Goal: Task Accomplishment & Management: Complete application form

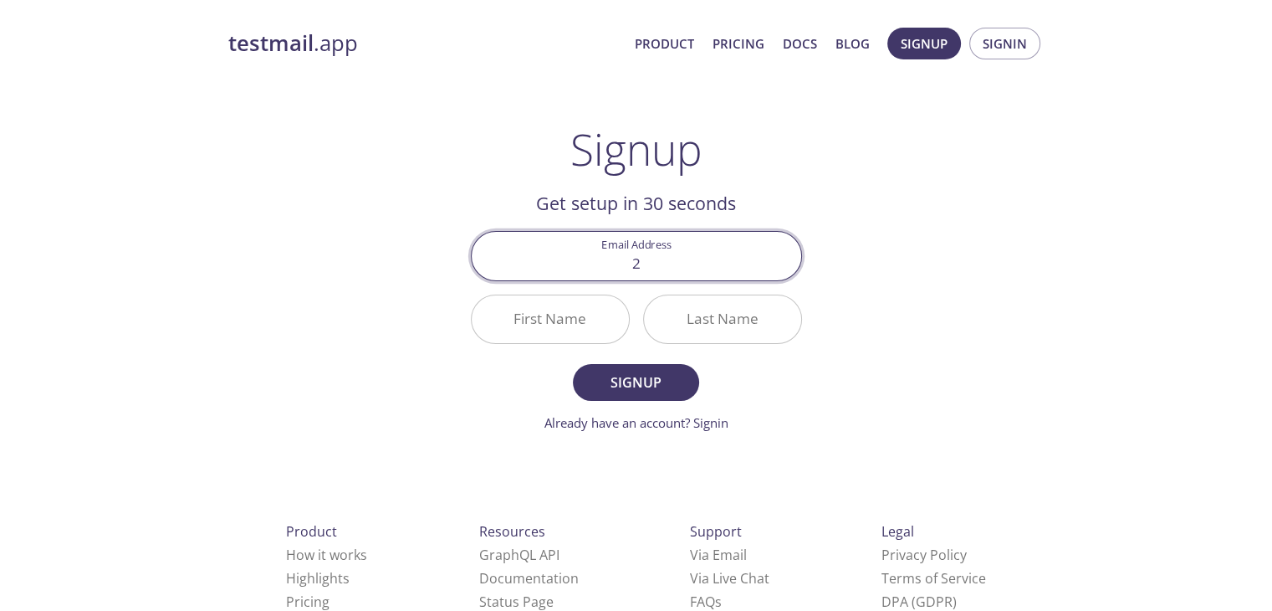
type input "[EMAIL_ADDRESS][DOMAIN_NAME]"
click at [555, 310] on input "First Name" at bounding box center [550, 319] width 157 height 48
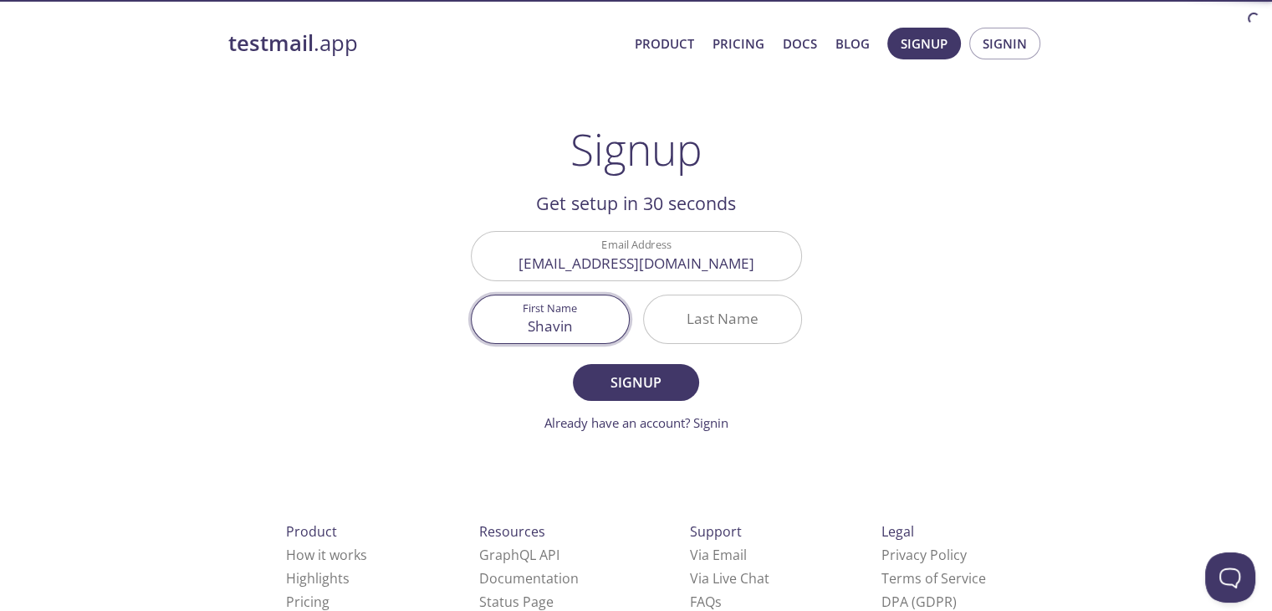
type input "Shavin"
click at [695, 310] on input "Last Name" at bounding box center [722, 319] width 157 height 48
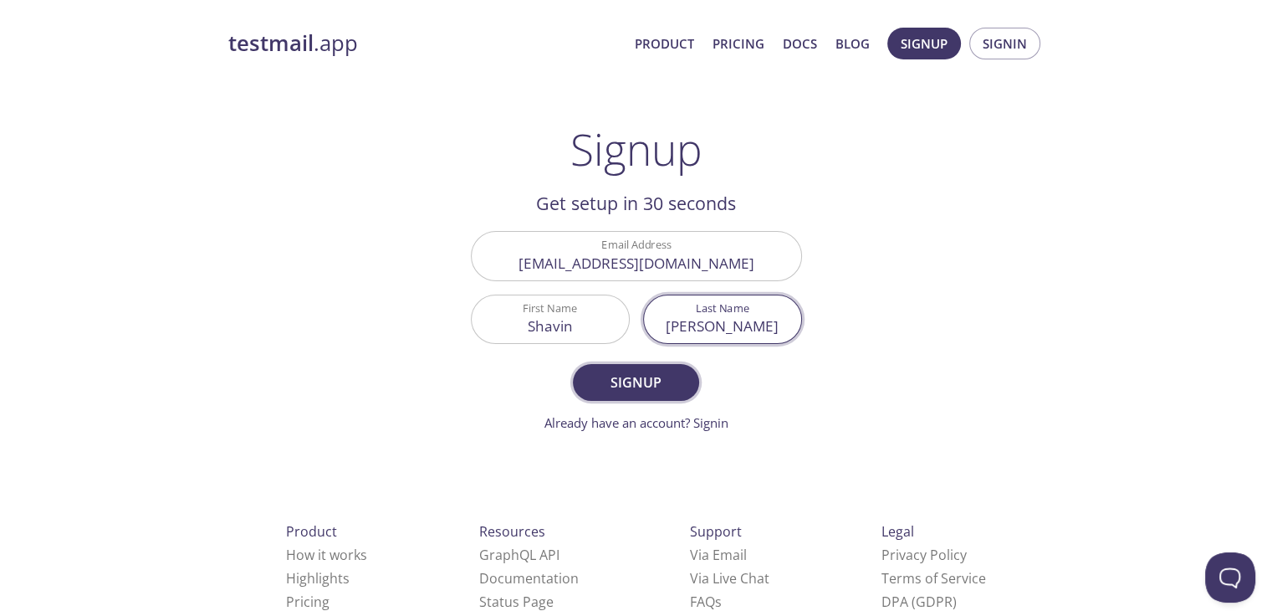
type input "[PERSON_NAME]"
click at [631, 377] on span "Signup" at bounding box center [635, 382] width 89 height 23
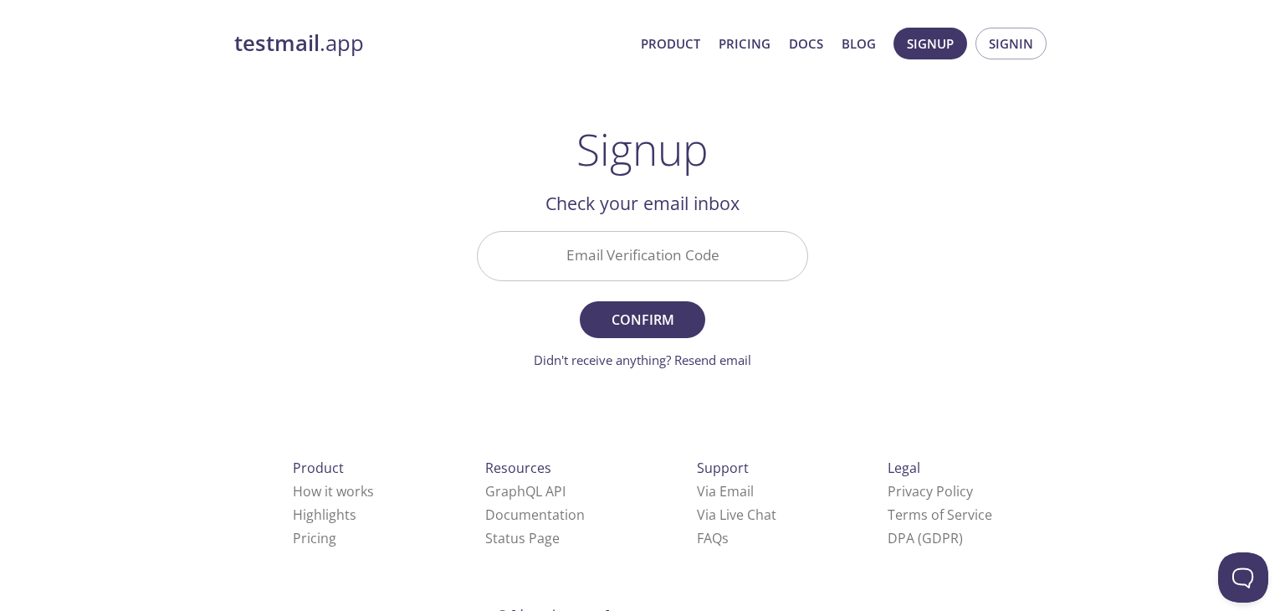
click at [743, 258] on input "Email Verification Code" at bounding box center [643, 256] width 330 height 48
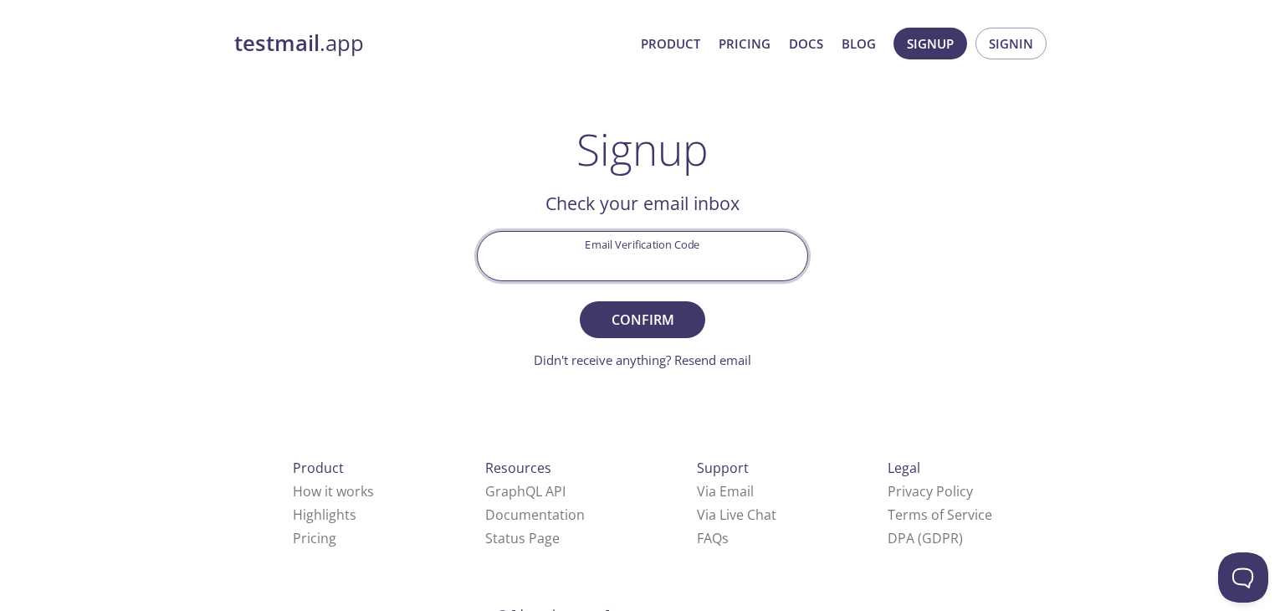
paste input "P2PJ9G5"
type input "P2PJ9G5"
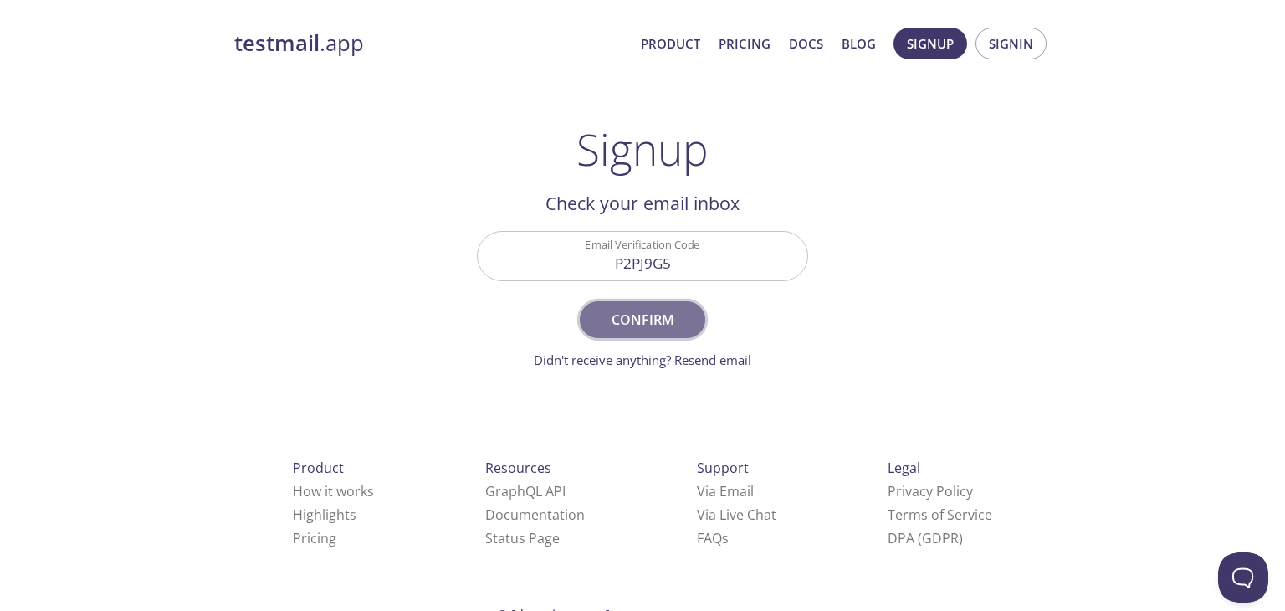
click at [667, 319] on span "Confirm" at bounding box center [642, 319] width 89 height 23
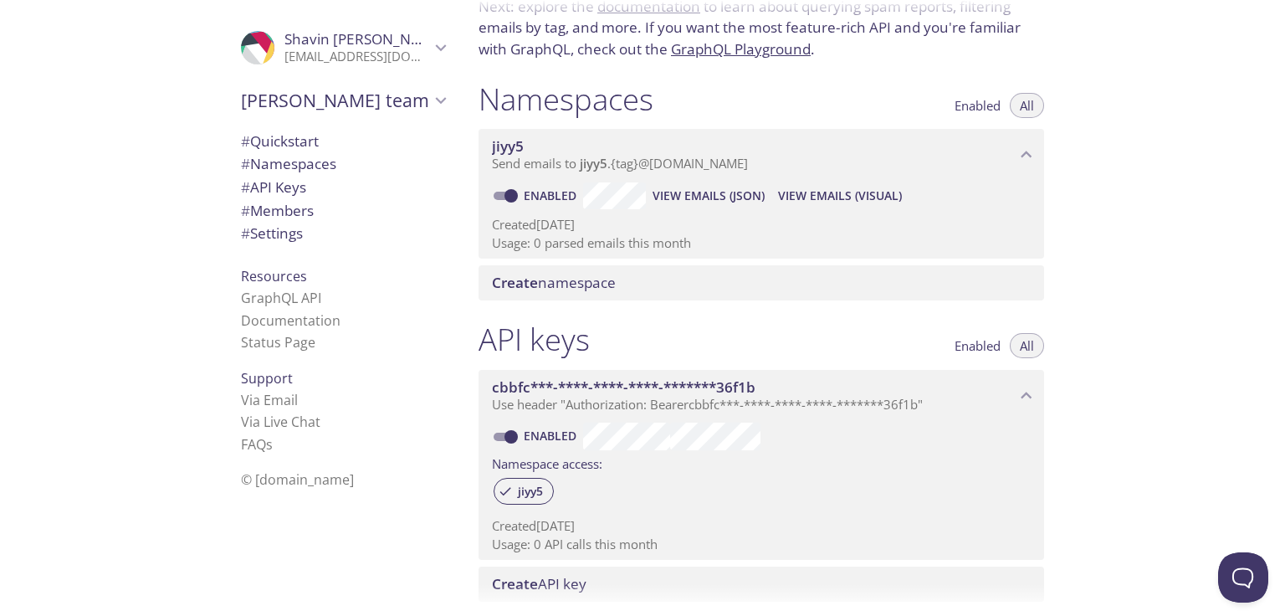
scroll to position [133, 0]
click at [279, 236] on span "# Settings" at bounding box center [272, 232] width 62 height 19
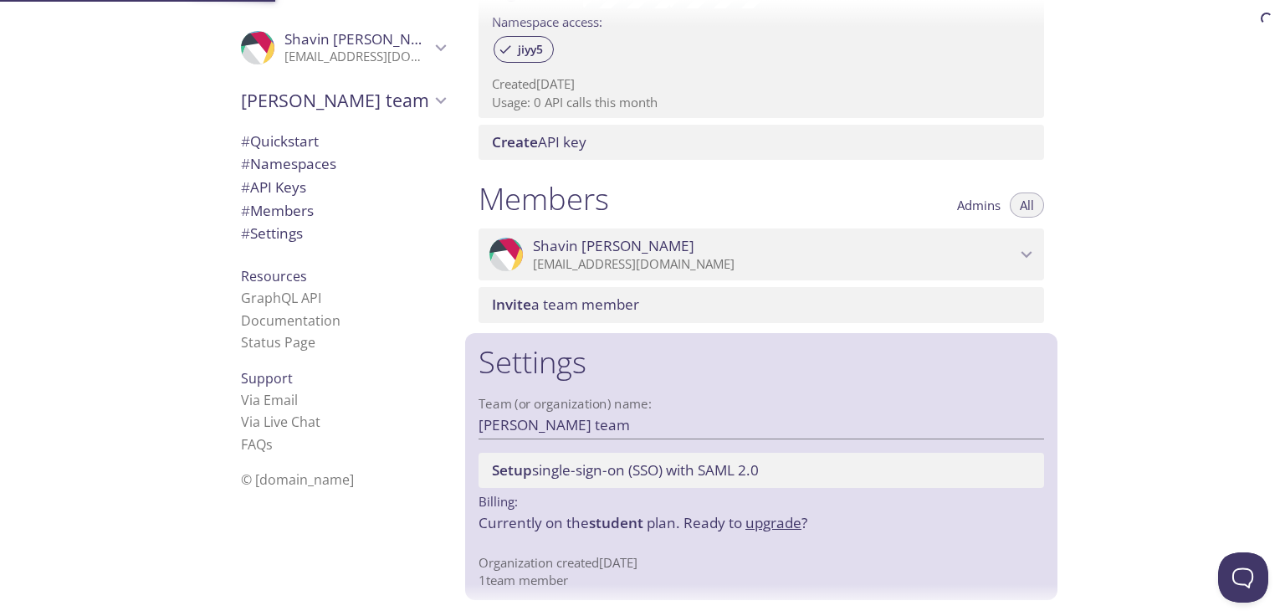
scroll to position [579, 0]
